Goal: Register for event/course

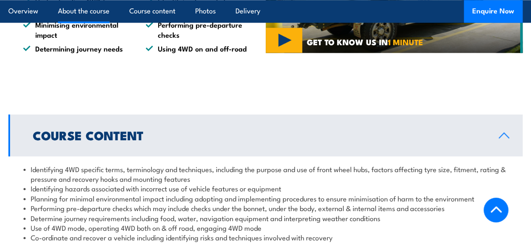
scroll to position [545, 0]
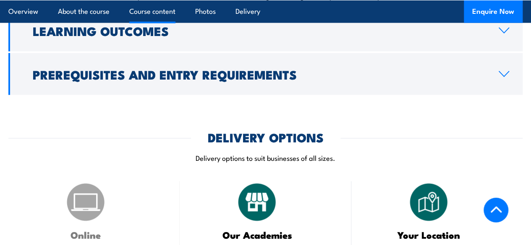
click at [125, 117] on div "COURSES > Driver Training Operate and Maintain a Four Wheel Drive Vehicle TRAIN…" at bounding box center [265, 68] width 531 height 1899
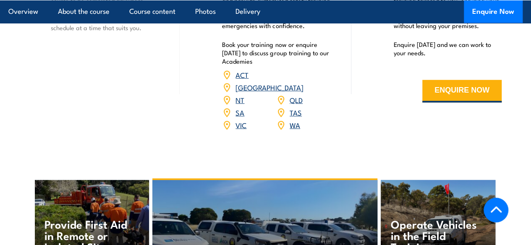
scroll to position [1216, 0]
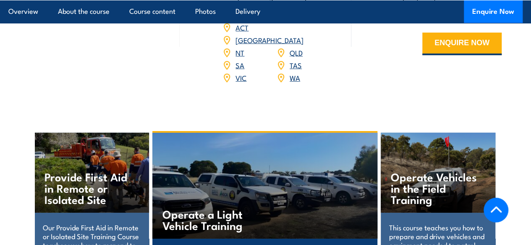
click at [295, 45] on link "[GEOGRAPHIC_DATA]" at bounding box center [269, 40] width 68 height 10
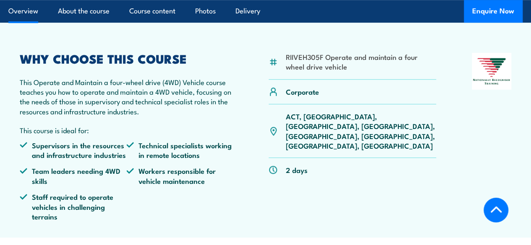
scroll to position [252, 0]
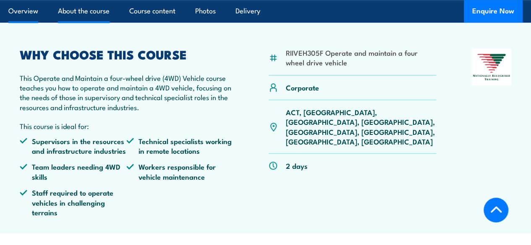
click at [79, 22] on link "About the course" at bounding box center [84, 11] width 52 height 22
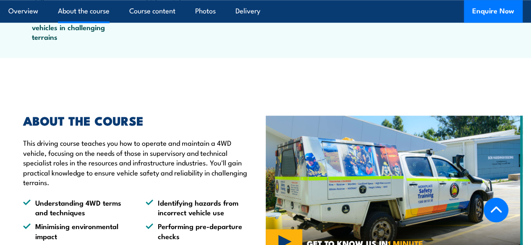
scroll to position [531, 0]
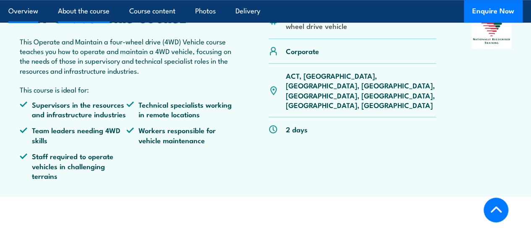
scroll to position [288, 0]
